Goal: Task Accomplishment & Management: Manage account settings

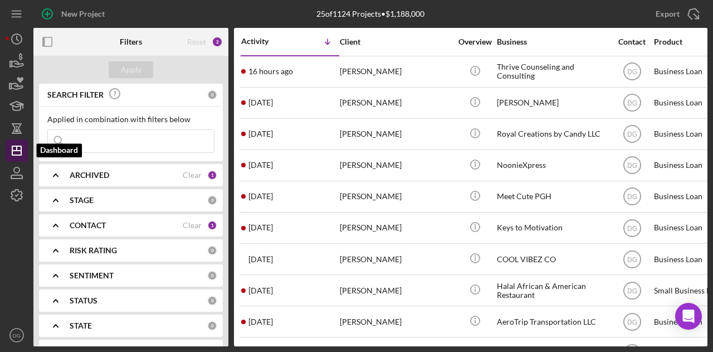
click at [18, 149] on icon "Icon/Dashboard" at bounding box center [17, 151] width 28 height 28
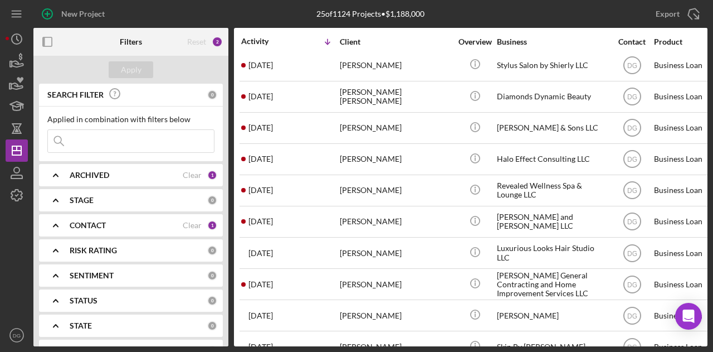
scroll to position [327, 0]
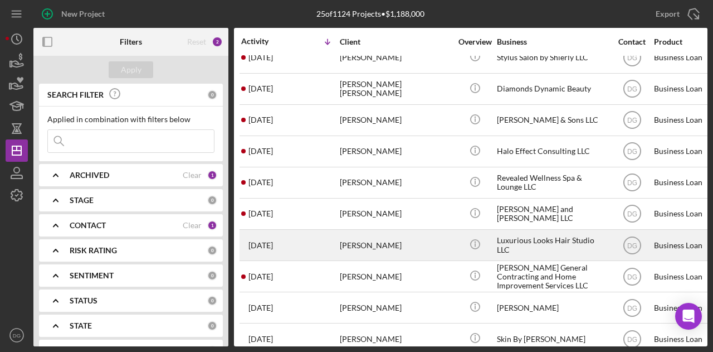
click at [535, 241] on div "Luxurious Looks Hair Studio LLC" at bounding box center [552, 245] width 111 height 30
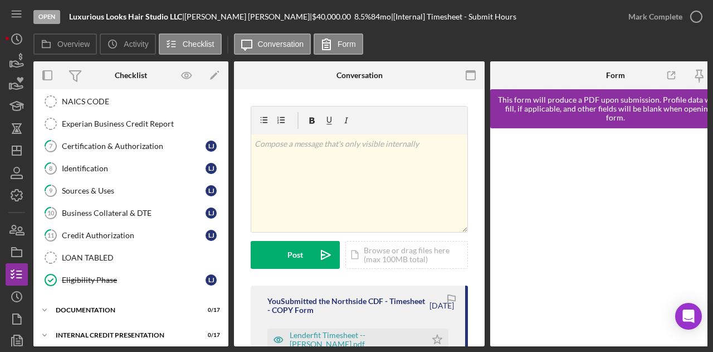
scroll to position [274, 0]
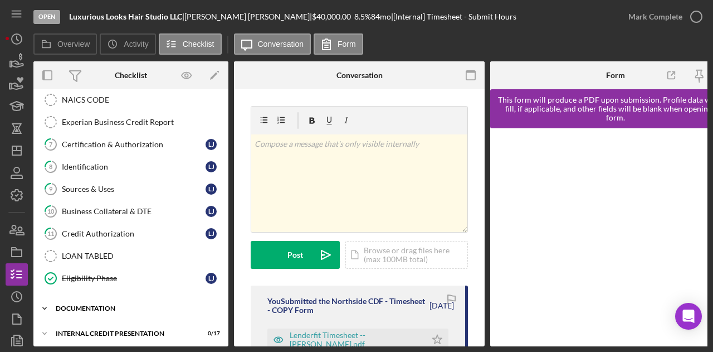
click at [64, 306] on div "Icon/Expander documentation 0 / 17" at bounding box center [130, 308] width 195 height 22
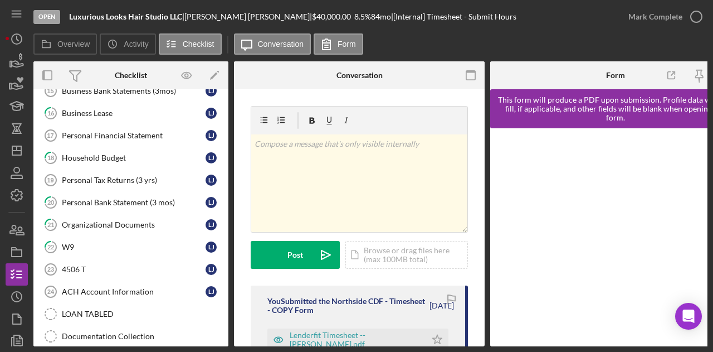
scroll to position [653, 0]
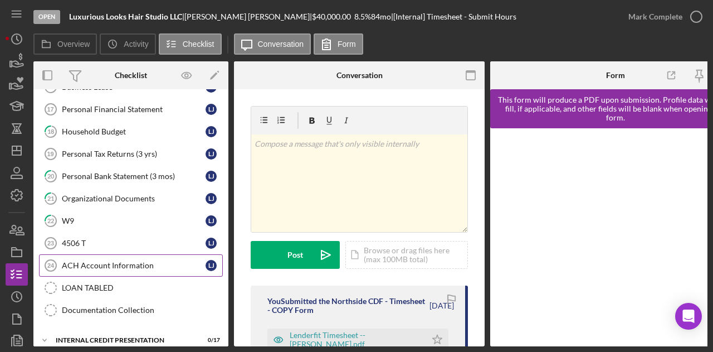
click at [78, 261] on div "ACH Account Information" at bounding box center [134, 265] width 144 height 9
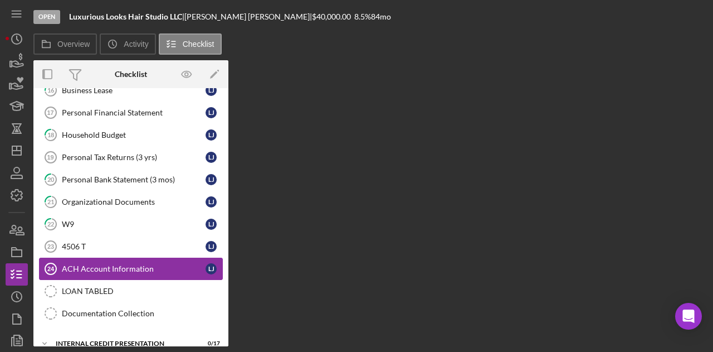
click at [78, 258] on link "ACH Account Information 24 ACH Account Information [PERSON_NAME]" at bounding box center [131, 269] width 184 height 22
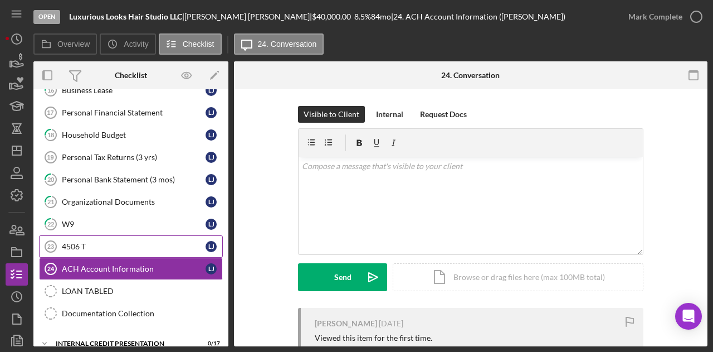
click at [78, 242] on div "4506 T" at bounding box center [134, 246] width 144 height 9
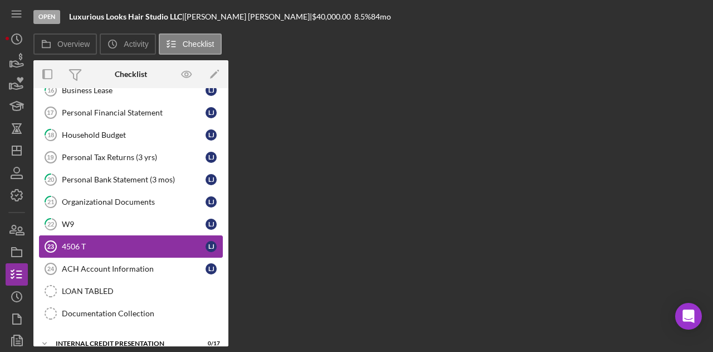
click at [78, 242] on div "4506 T" at bounding box center [134, 246] width 144 height 9
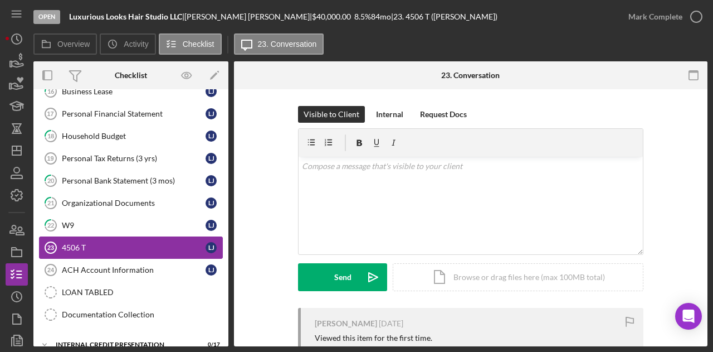
scroll to position [649, 0]
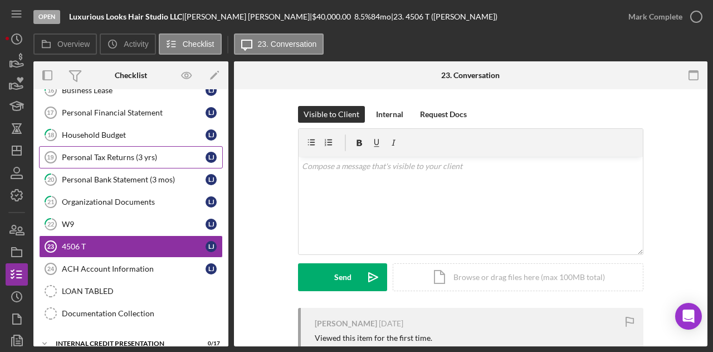
click at [129, 153] on div "Personal Tax Returns (3 yrs)" at bounding box center [134, 157] width 144 height 9
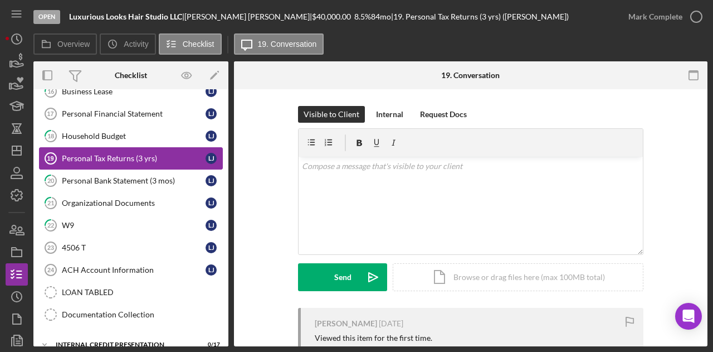
scroll to position [649, 0]
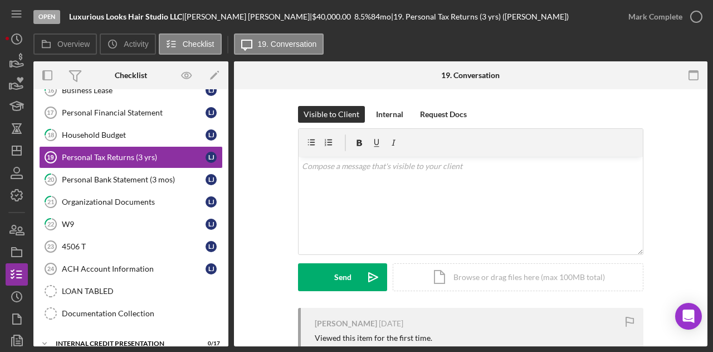
drag, startPoint x: 227, startPoint y: 332, endPoint x: 224, endPoint y: 264, distance: 68.1
click at [224, 264] on div "Timesheet- Submit Hours Timesheet- Submit Hours 12 Business History (DSCR) [PER…" at bounding box center [130, 137] width 195 height 385
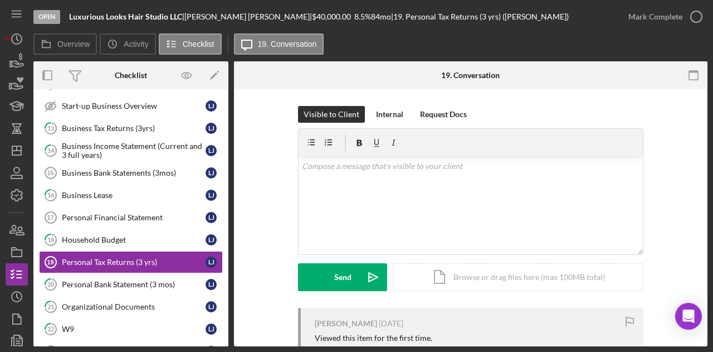
scroll to position [546, 0]
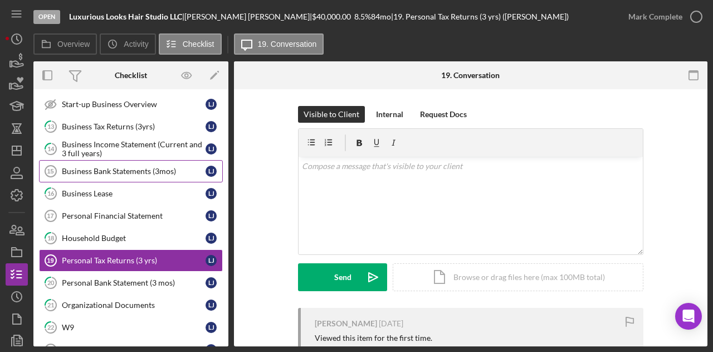
click at [113, 167] on div "Business Bank Statements (3mos)" at bounding box center [134, 171] width 144 height 9
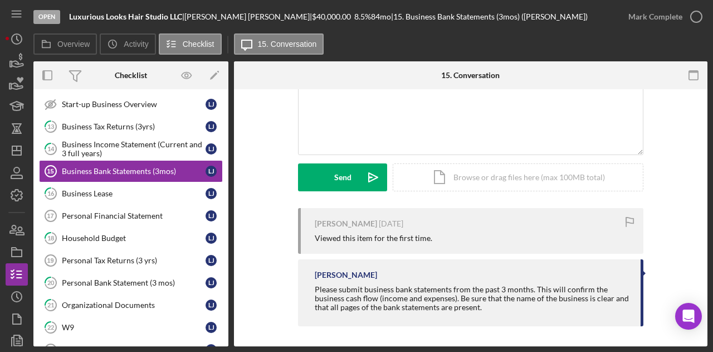
scroll to position [101, 0]
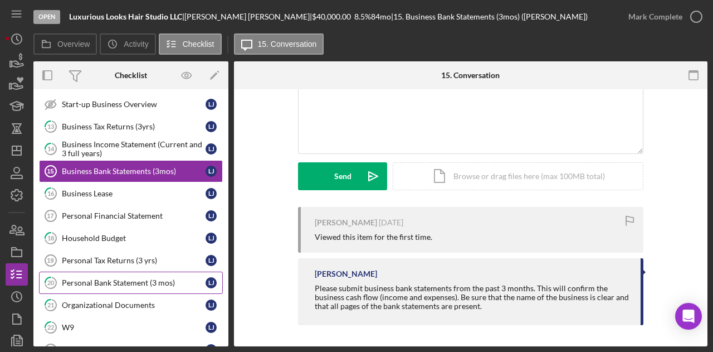
click at [96, 278] on div "Personal Bank Statement (3 mos)" at bounding box center [134, 282] width 144 height 9
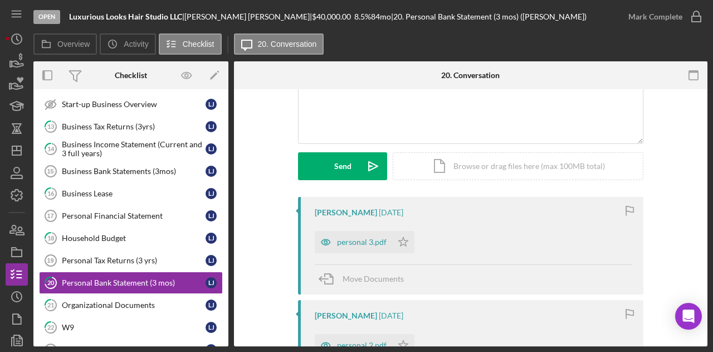
scroll to position [110, 0]
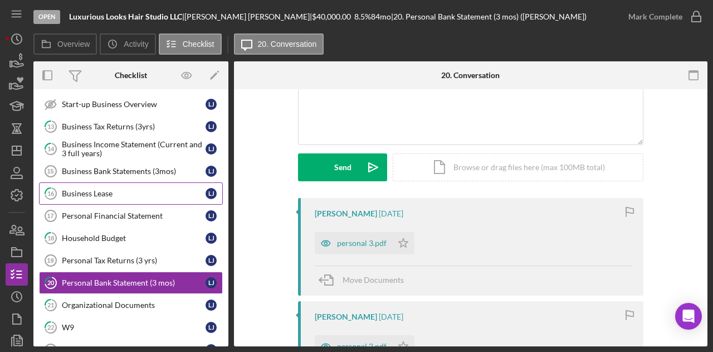
click at [129, 189] on div "Business Lease" at bounding box center [134, 193] width 144 height 9
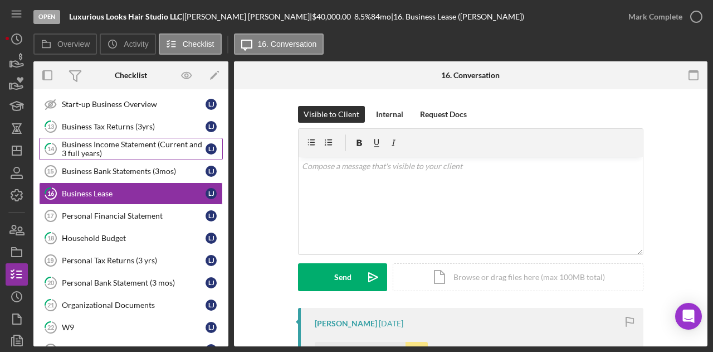
click at [108, 141] on div "Business Income Statement (Current and 3 full years)" at bounding box center [134, 149] width 144 height 18
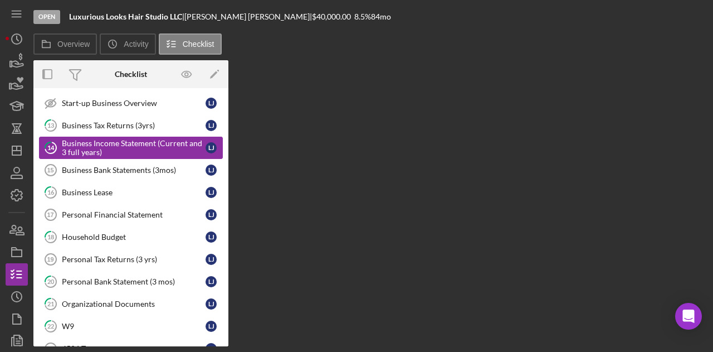
click at [108, 141] on div "Business Income Statement (Current and 3 full years)" at bounding box center [134, 148] width 144 height 18
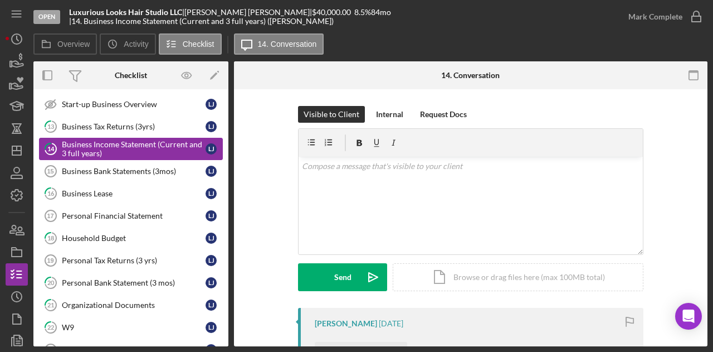
click at [109, 141] on div "Business Income Statement (Current and 3 full years)" at bounding box center [134, 149] width 144 height 18
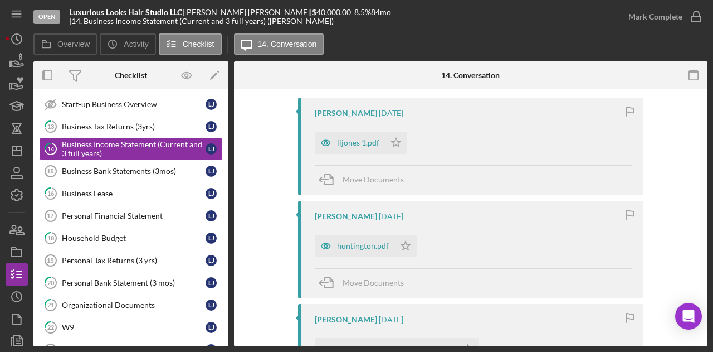
scroll to position [208, 0]
click at [370, 248] on div "huntington.pdf" at bounding box center [363, 247] width 52 height 9
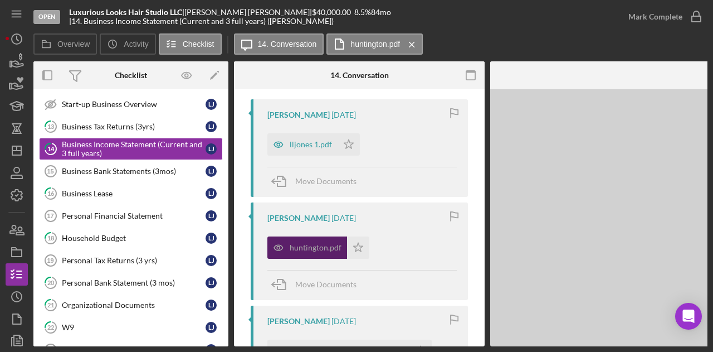
click at [370, 248] on div "huntington.pdf Icon/Star" at bounding box center [322, 245] width 108 height 28
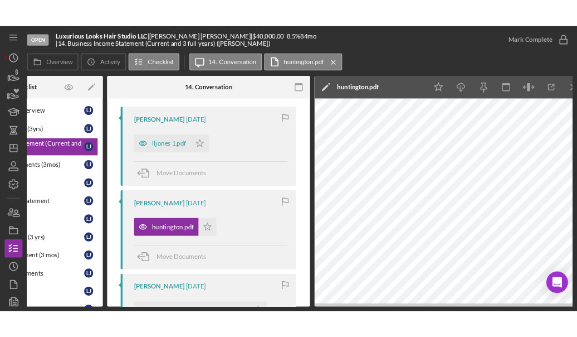
scroll to position [0, 117]
